Goal: Information Seeking & Learning: Learn about a topic

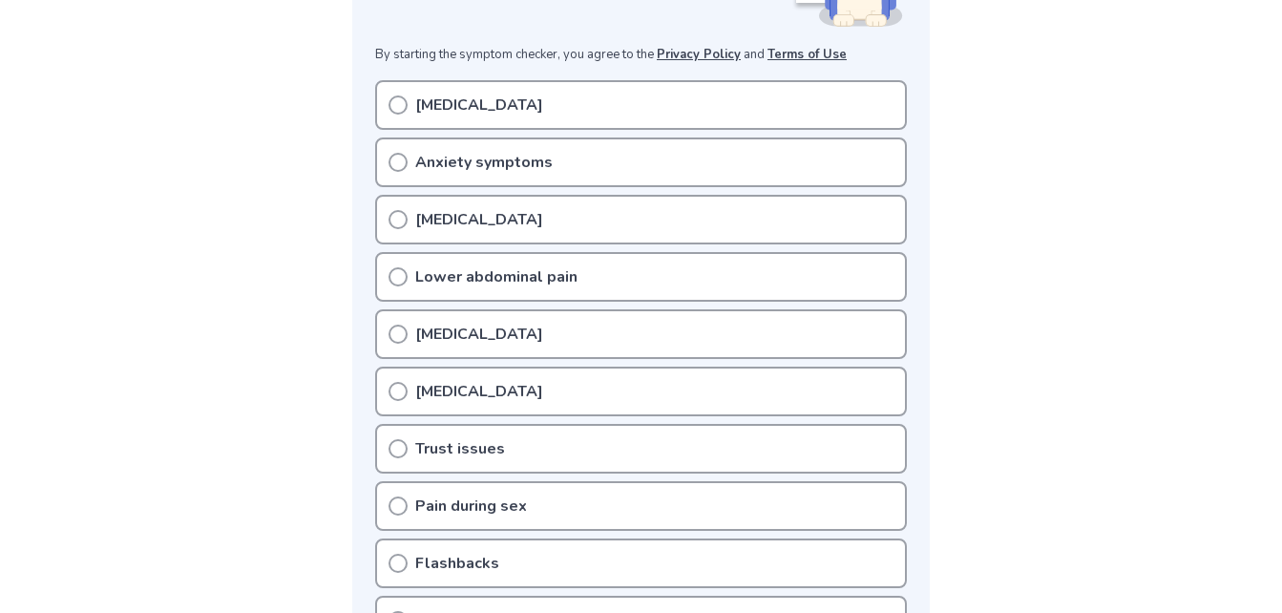
scroll to position [382, 0]
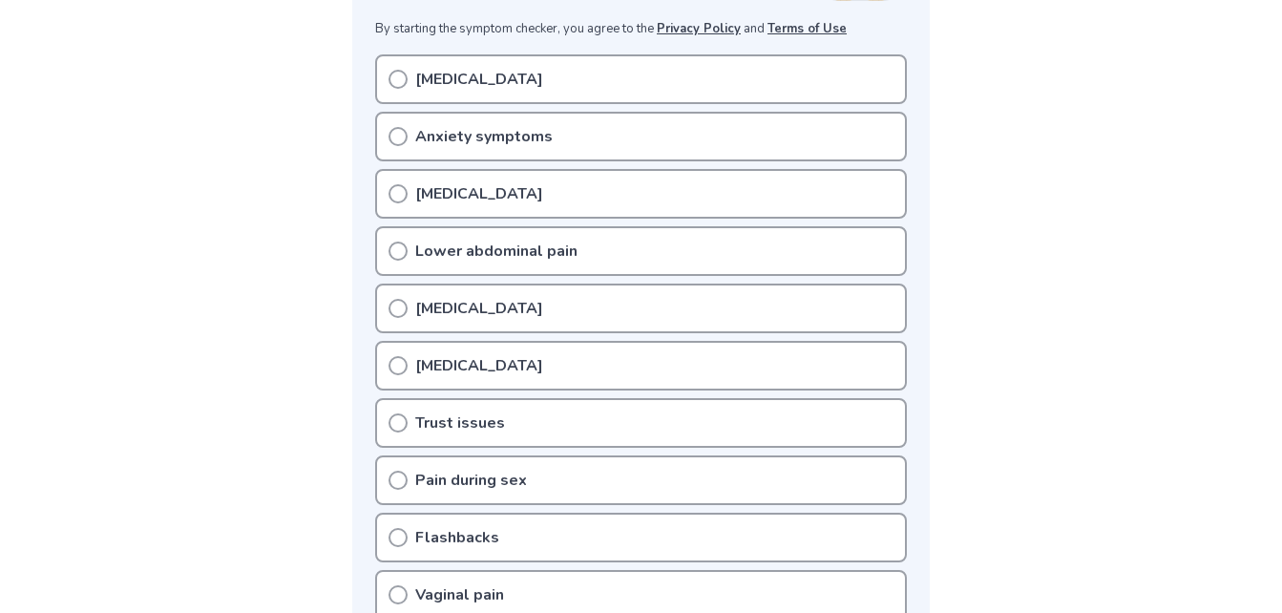
click at [387, 70] on div "[MEDICAL_DATA]" at bounding box center [641, 79] width 532 height 50
click at [398, 77] on icon at bounding box center [398, 79] width 19 height 19
